Goal: Task Accomplishment & Management: Understand process/instructions

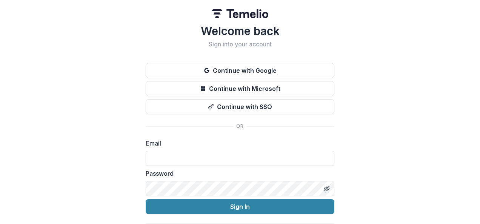
type input "**********"
click at [242, 205] on button "Sign In" at bounding box center [240, 206] width 189 height 15
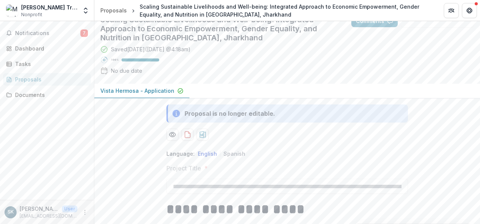
scroll to position [60, 0]
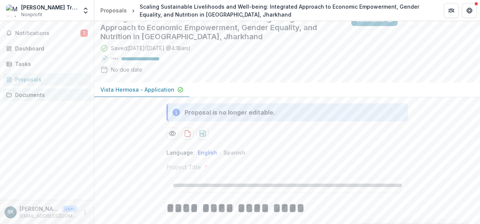
click at [32, 95] on div "Documents" at bounding box center [50, 95] width 70 height 8
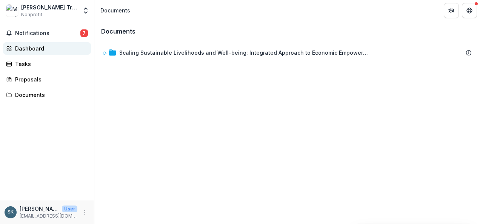
click at [32, 50] on div "Dashboard" at bounding box center [50, 49] width 70 height 8
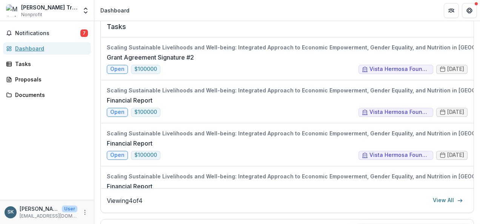
scroll to position [271, 0]
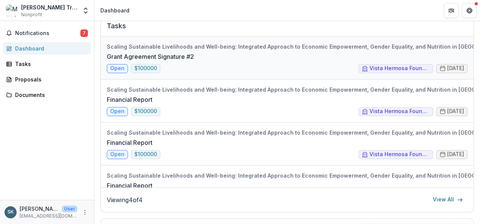
click at [116, 61] on link "Grant Agreement Signature #2" at bounding box center [150, 56] width 87 height 9
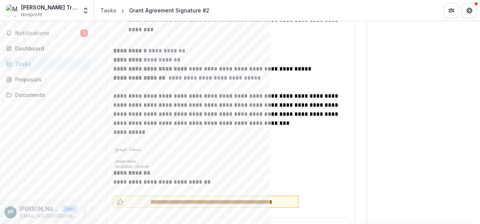
scroll to position [1066, 0]
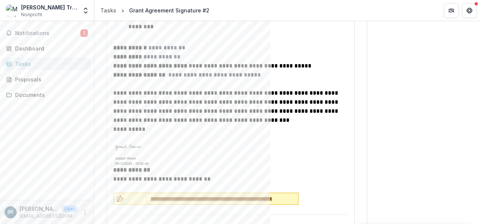
click at [178, 195] on span "**********" at bounding box center [211, 199] width 168 height 8
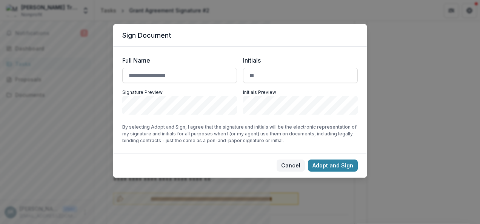
click at [292, 166] on button "Cancel" at bounding box center [290, 166] width 28 height 12
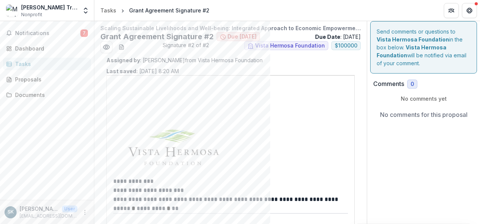
scroll to position [0, 0]
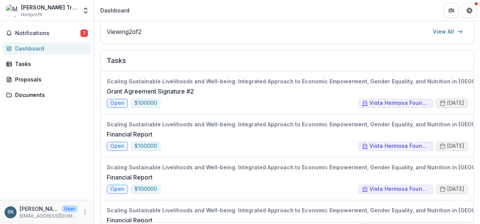
scroll to position [238, 0]
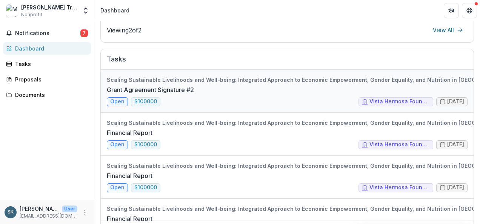
click at [194, 94] on link "Grant Agreement Signature #2" at bounding box center [150, 89] width 87 height 9
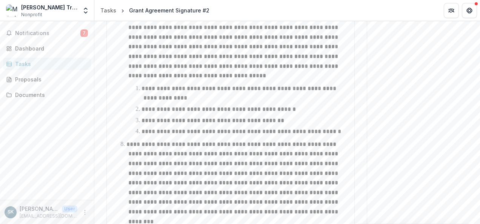
scroll to position [871, 0]
